Goal: Task Accomplishment & Management: Complete application form

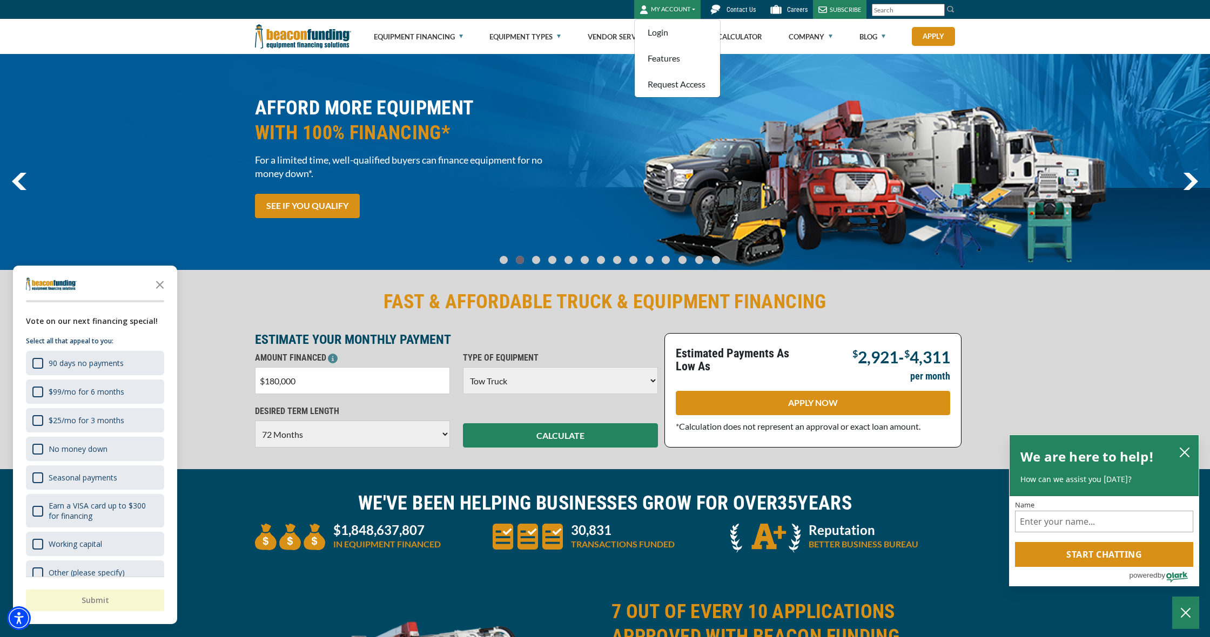
select select "5"
select select "72"
click at [666, 84] on link "Request Access" at bounding box center [677, 84] width 85 height 26
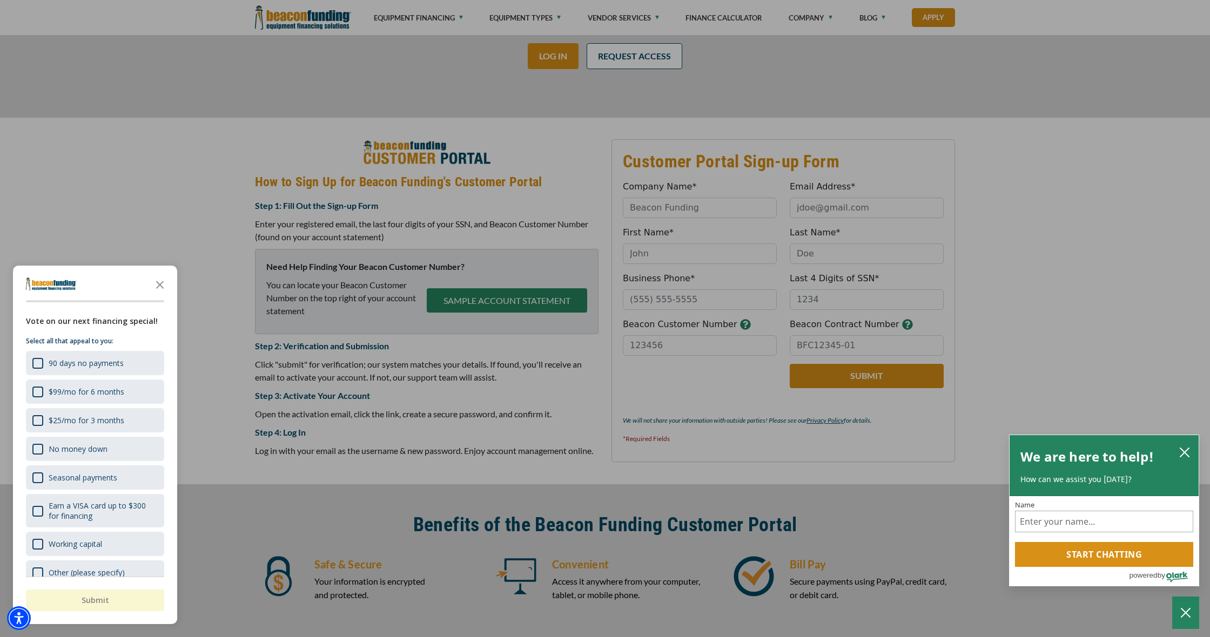
scroll to position [340, 0]
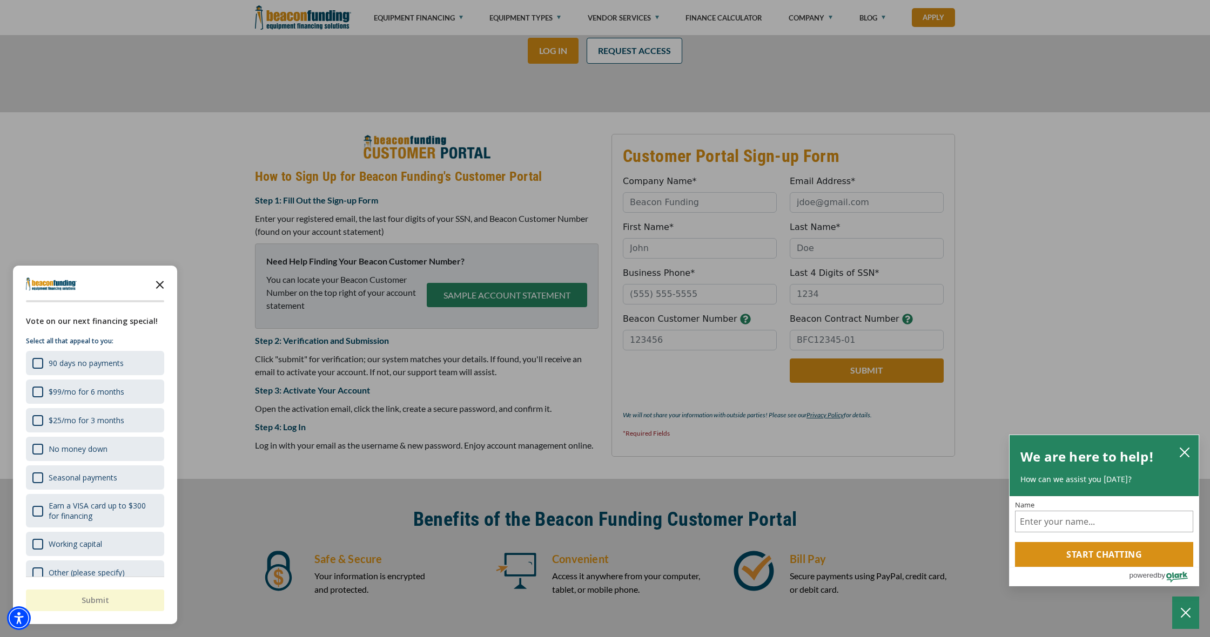
click at [160, 280] on icon "Close the survey" at bounding box center [160, 284] width 22 height 22
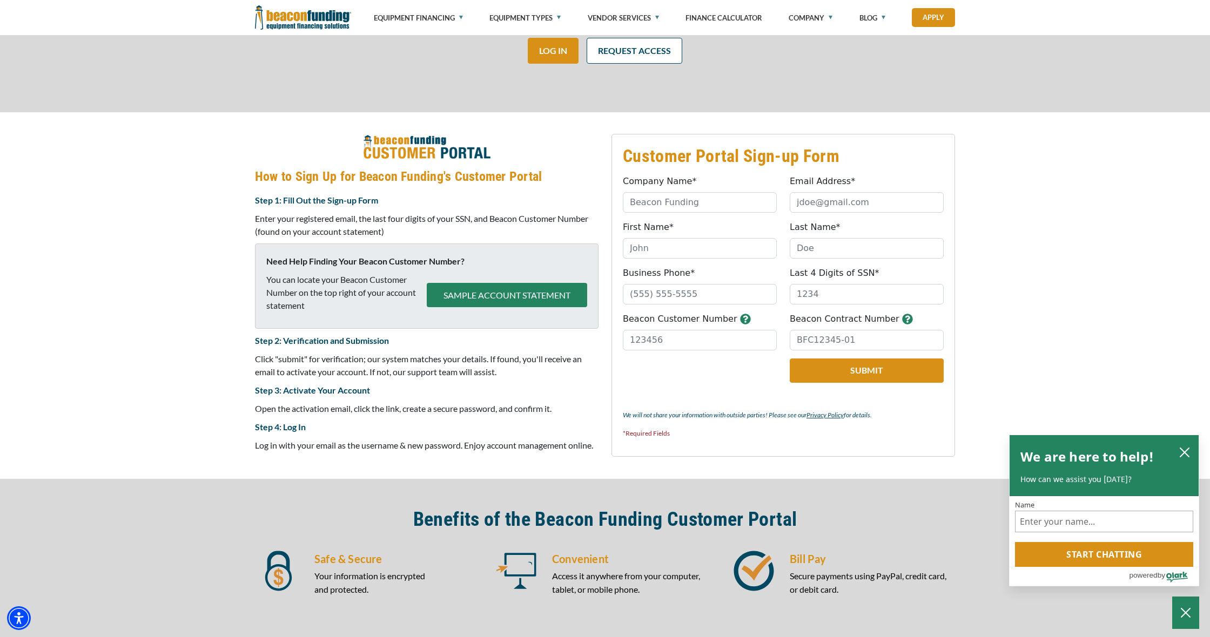
scroll to position [327, 0]
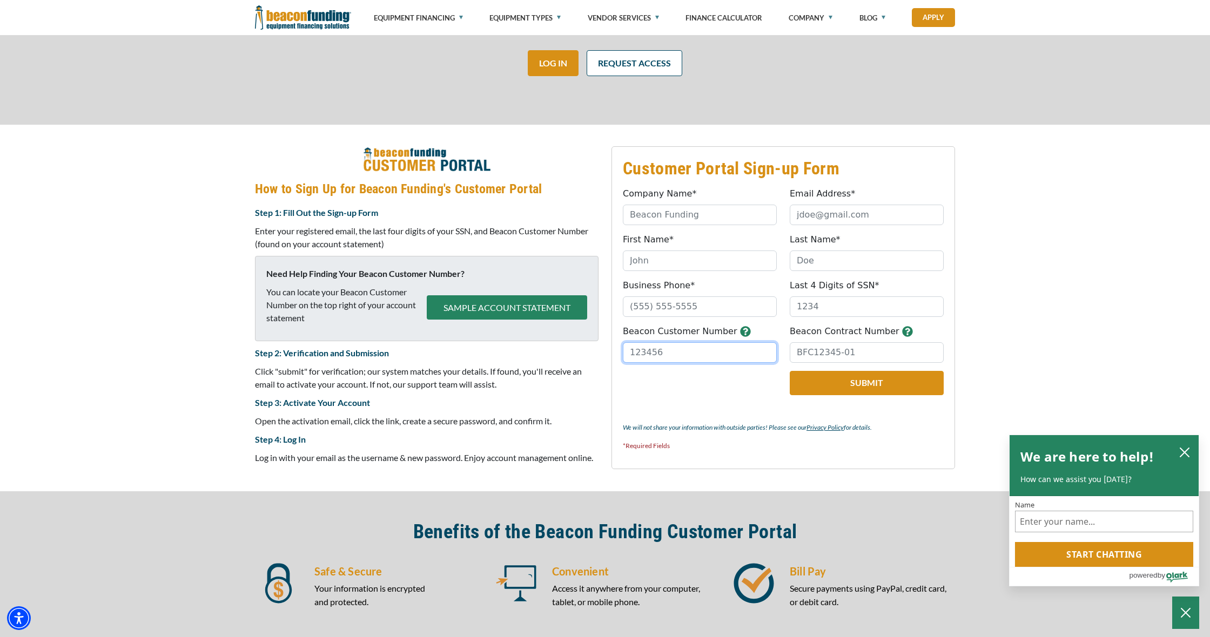
click at [658, 356] on input "Beacon Customer Number" at bounding box center [700, 352] width 154 height 21
type input "30427"
type input "Riveras Towing Corp"
type input "riverastowing@yahoo.com"
click at [725, 271] on fieldset "Customer Portal Sign-up Form Company Name* Riveras Towing Corp Please provide a…" at bounding box center [783, 307] width 344 height 323
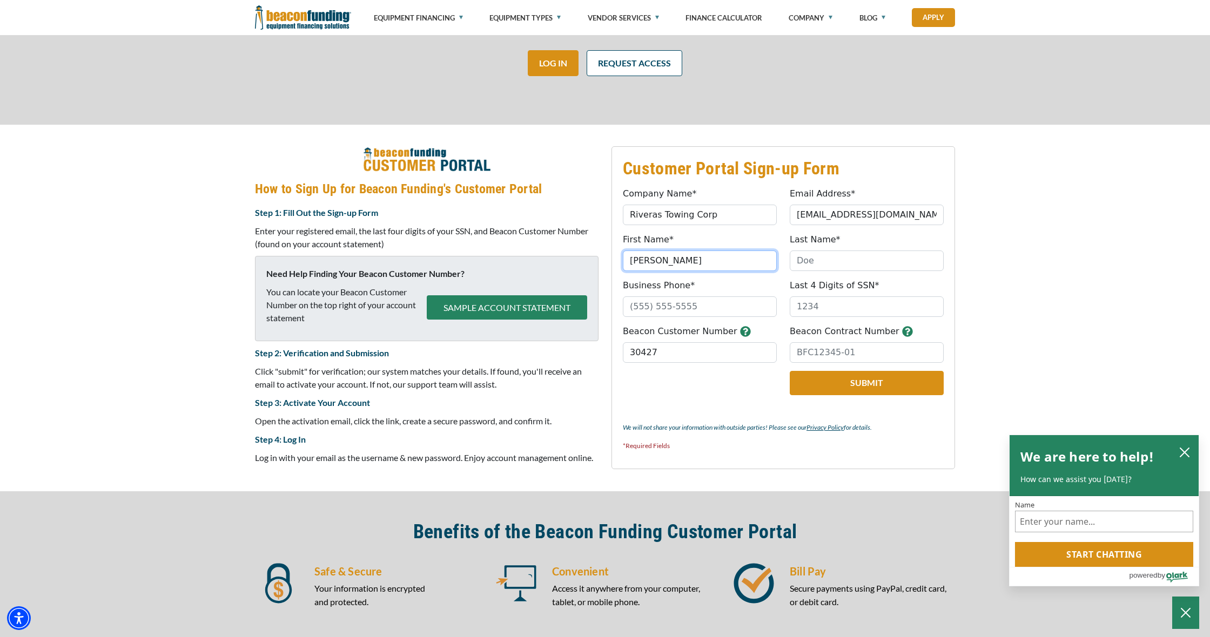
type input "carlos"
type input "rivera"
type input "(630) 730-9826"
click at [839, 312] on input "Last 4 Digits of SSN*" at bounding box center [867, 307] width 154 height 21
type input "9498"
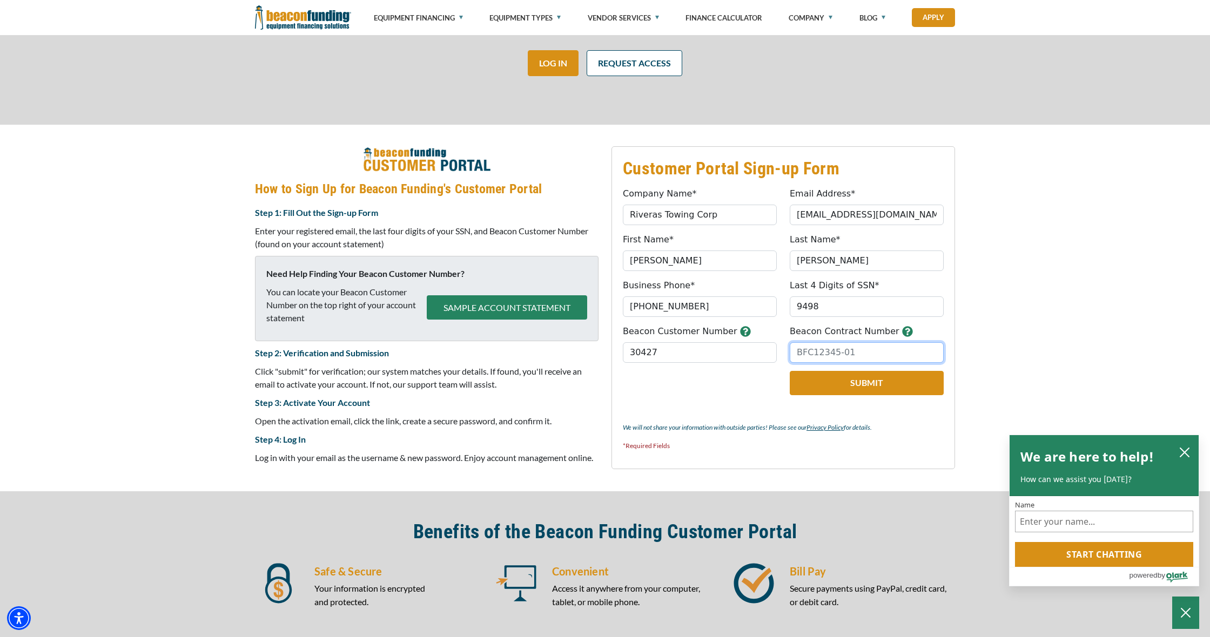
click at [833, 354] on input "Beacon Contract Number" at bounding box center [867, 352] width 154 height 21
type input "BFC17473-02"
click at [828, 384] on button "Submit" at bounding box center [867, 383] width 154 height 24
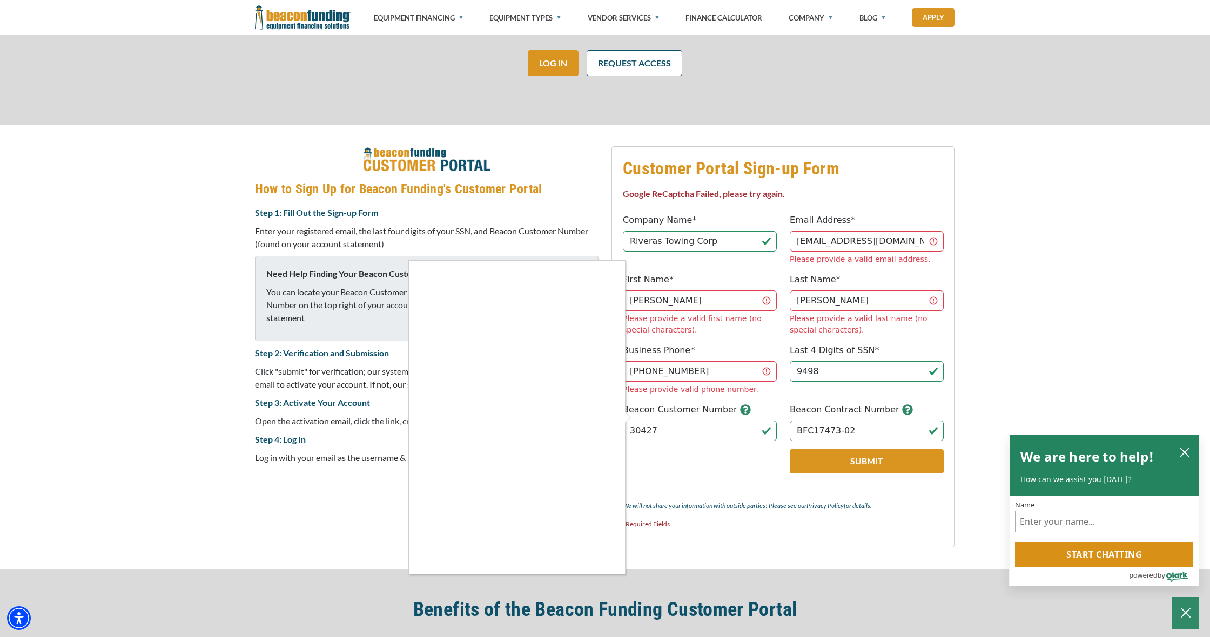
click at [832, 416] on div at bounding box center [605, 318] width 1210 height 637
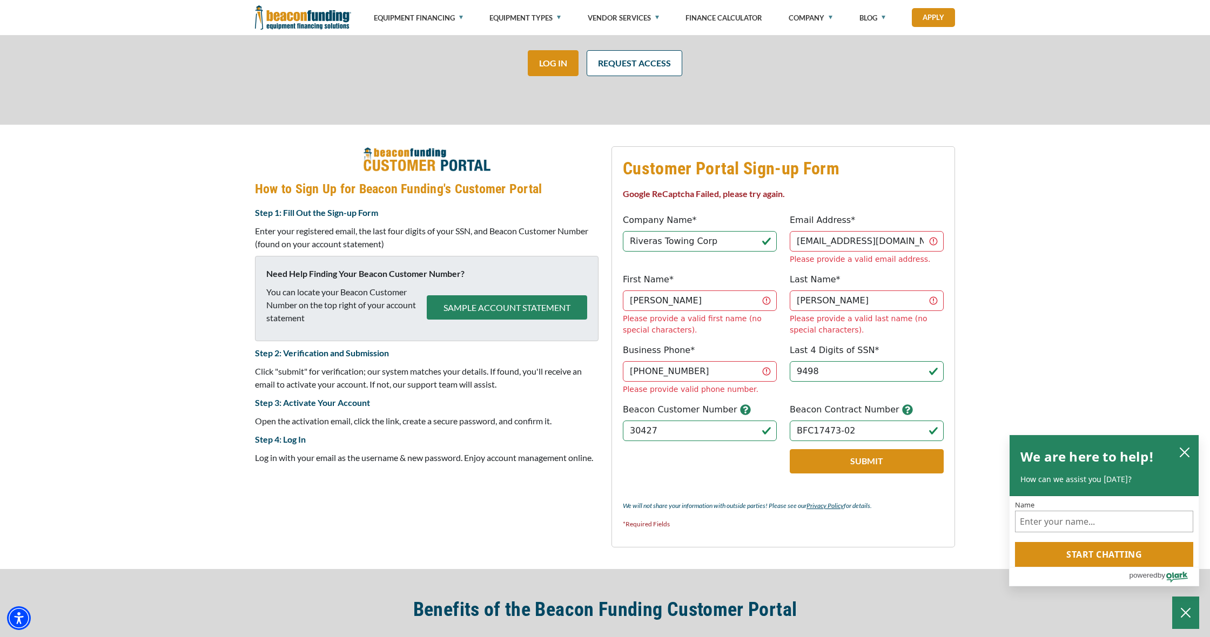
click at [832, 449] on button "Submit" at bounding box center [867, 461] width 154 height 24
click at [892, 449] on button "Submit" at bounding box center [867, 461] width 154 height 24
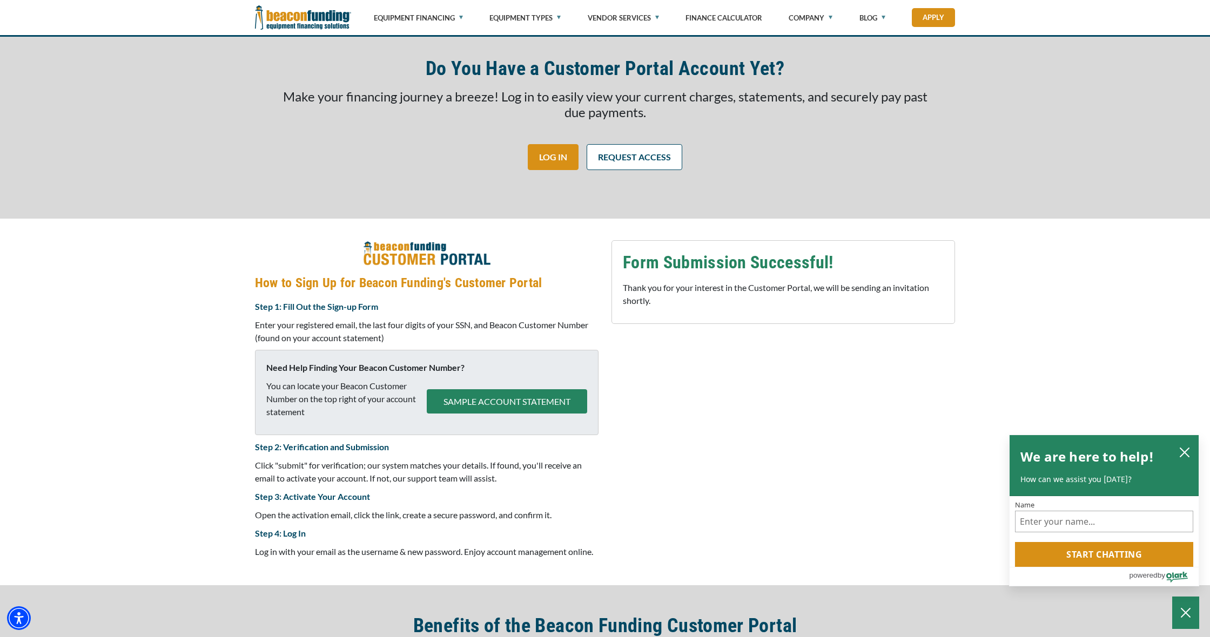
scroll to position [243, 0]
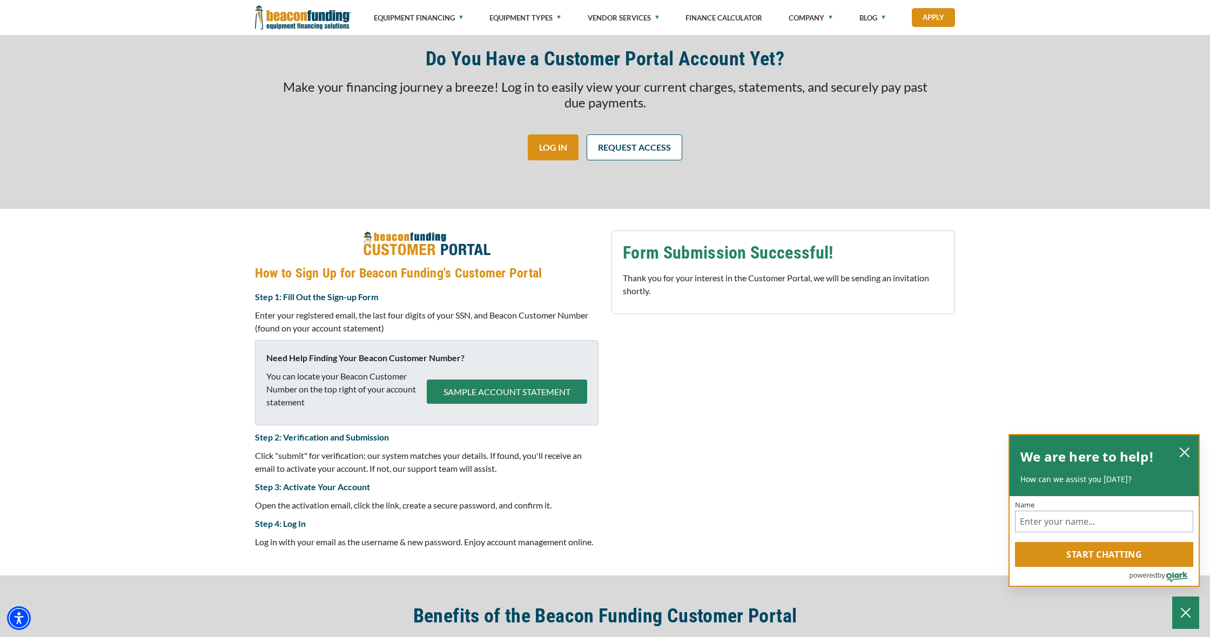
click at [1189, 453] on icon "close chatbox" at bounding box center [1184, 452] width 11 height 11
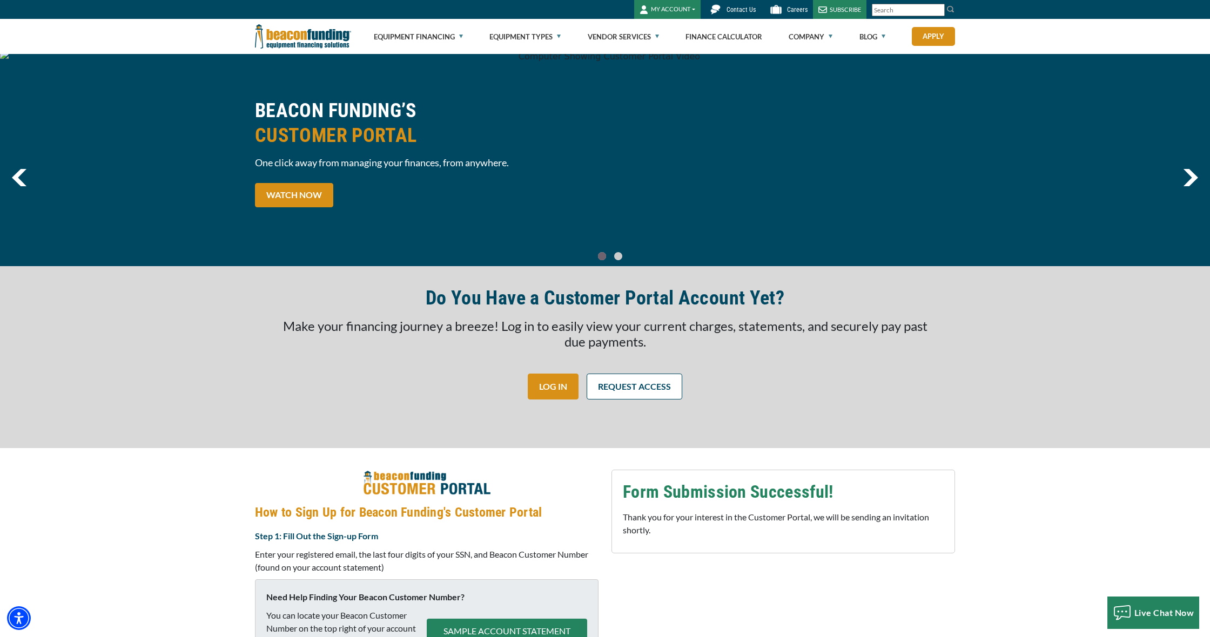
scroll to position [0, 0]
